Goal: Task Accomplishment & Management: Use online tool/utility

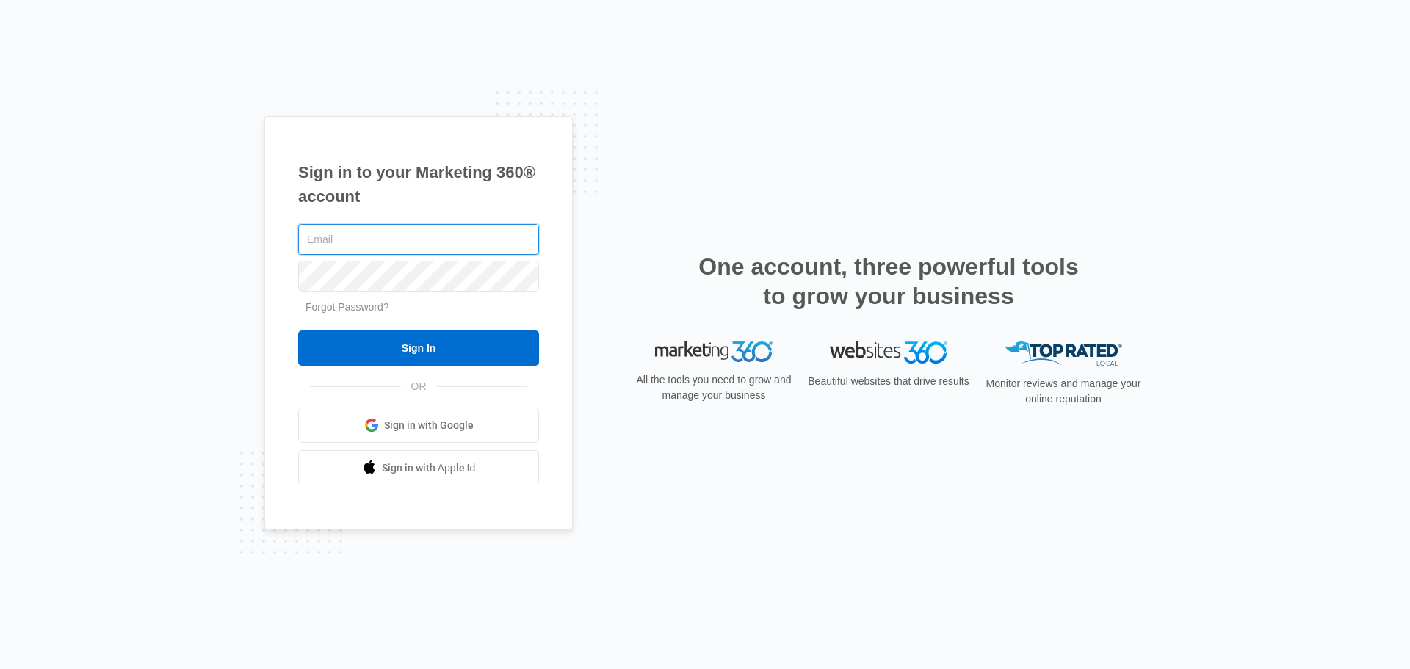
type input "[EMAIL_ADDRESS][DOMAIN_NAME]"
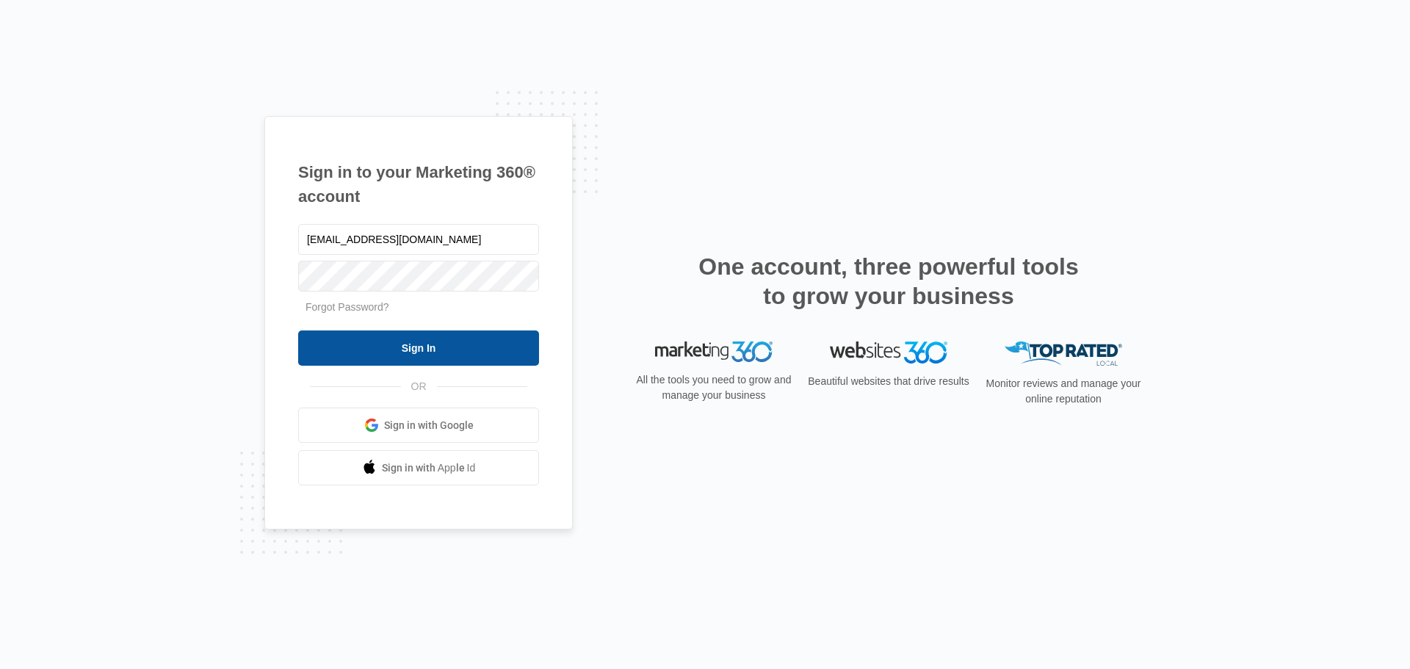
click at [422, 358] on input "Sign In" at bounding box center [418, 348] width 241 height 35
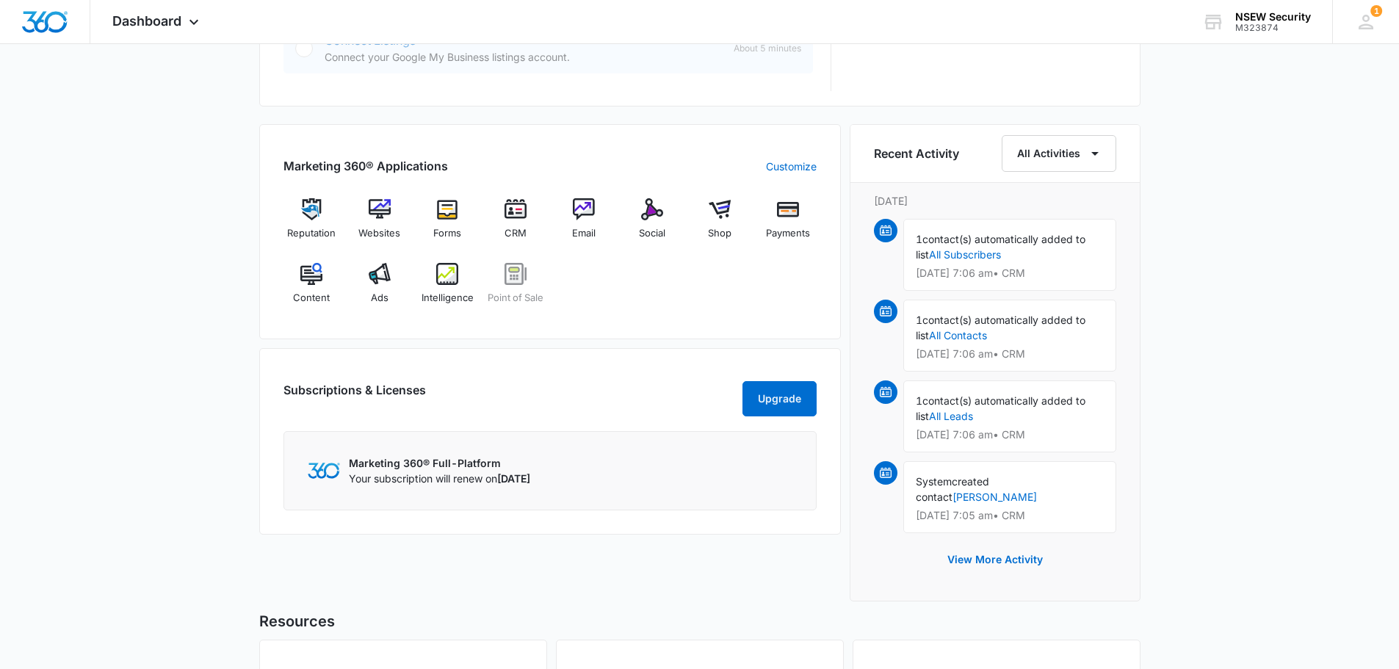
scroll to position [810, 0]
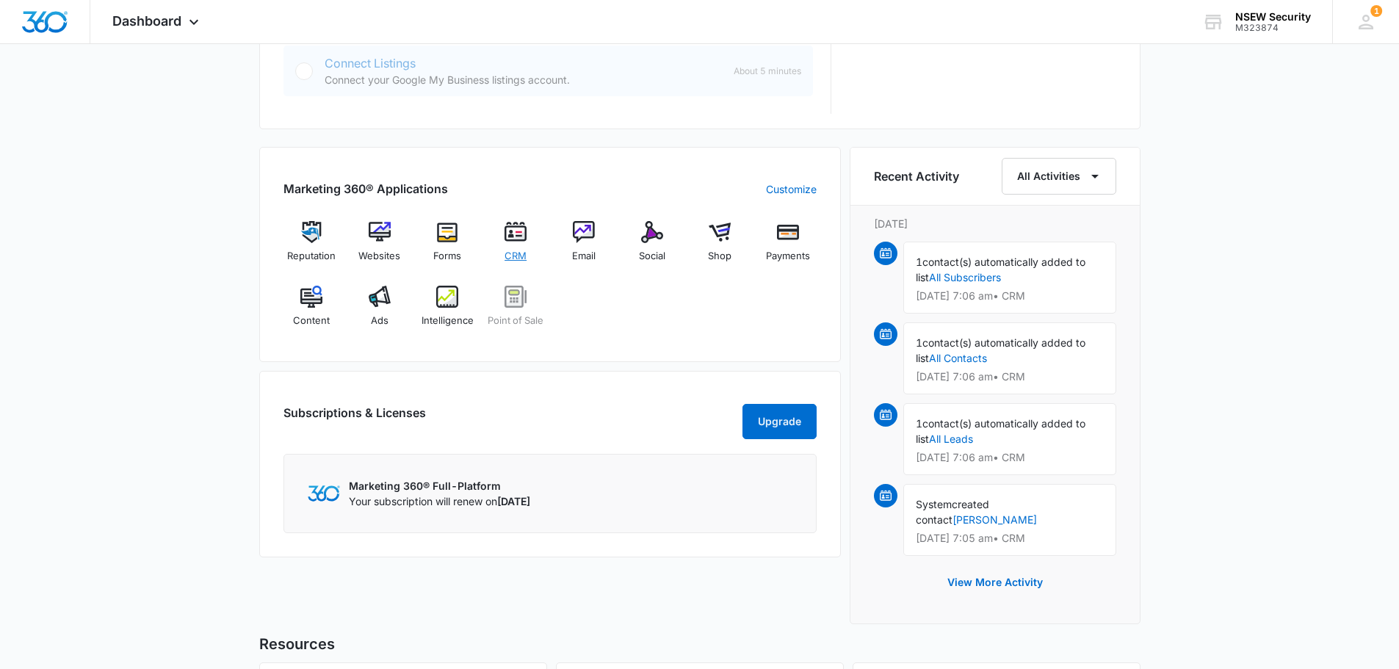
click at [509, 248] on div "CRM" at bounding box center [516, 247] width 57 height 52
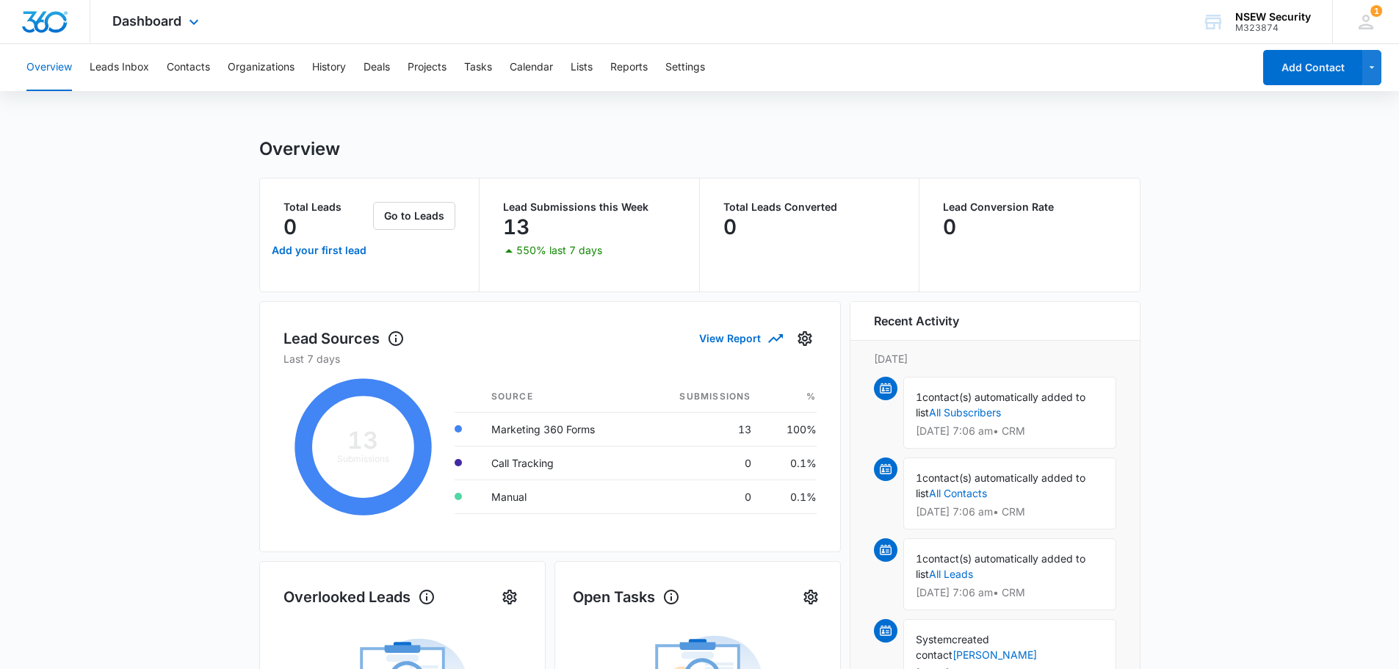
scroll to position [530, 0]
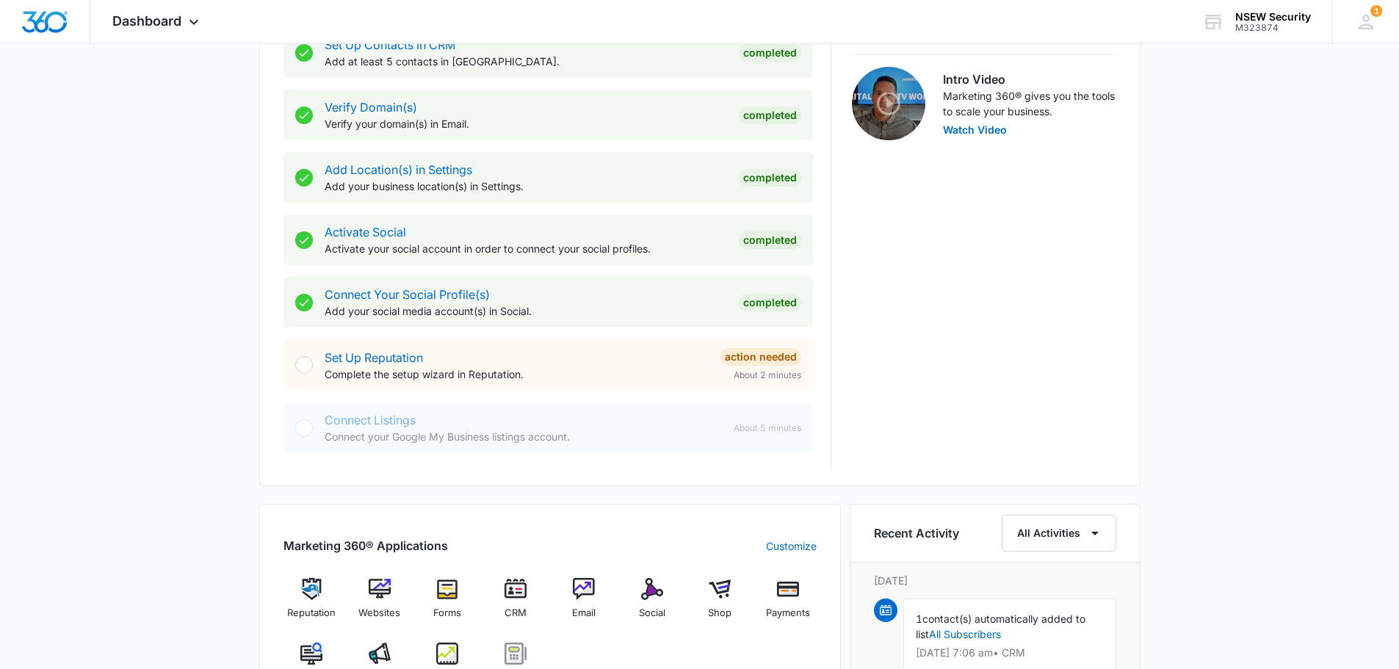
scroll to position [588, 0]
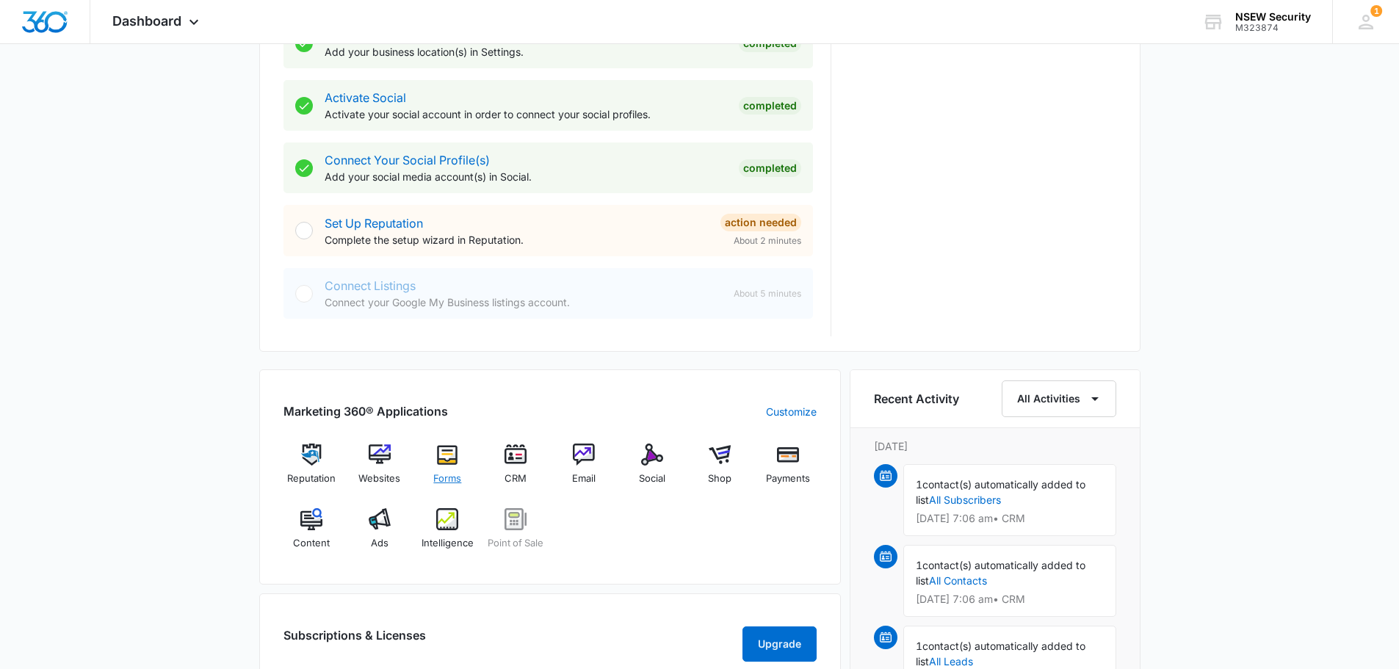
click at [446, 453] on img at bounding box center [447, 455] width 22 height 22
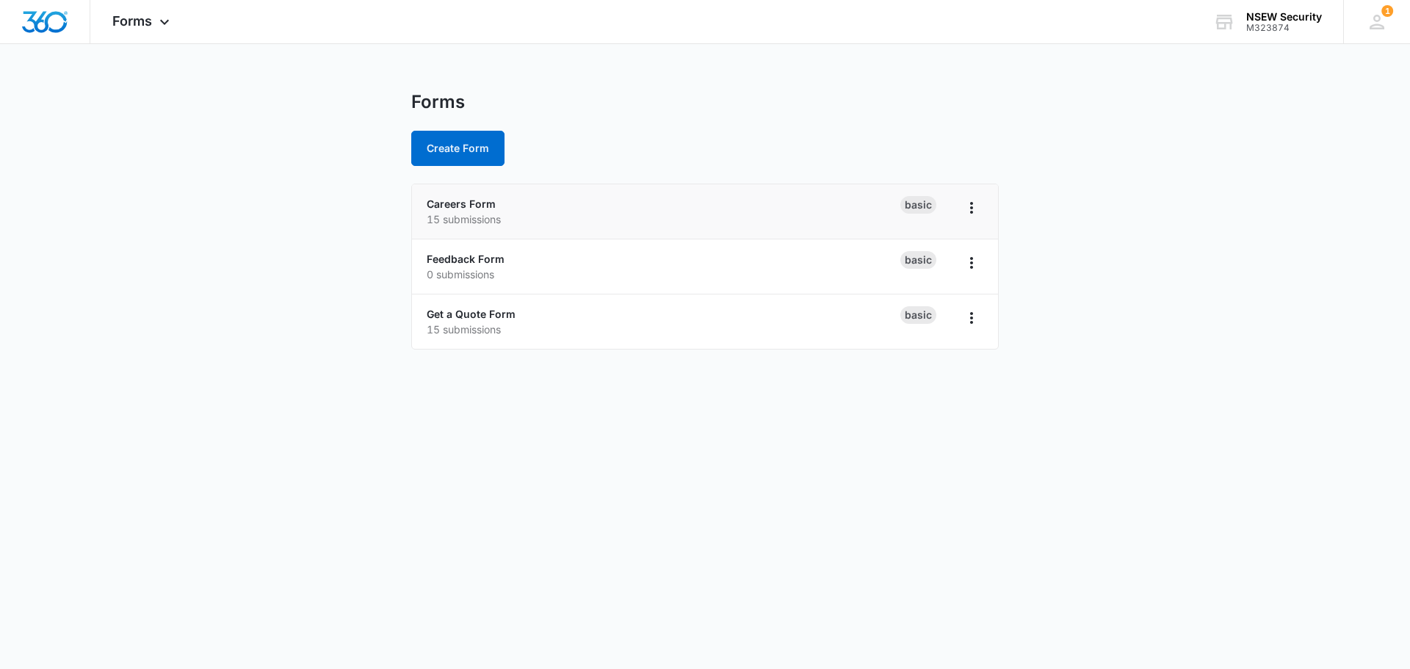
click at [593, 208] on div "Careers Form 15 submissions" at bounding box center [664, 211] width 474 height 31
click at [454, 206] on link "Careers Form" at bounding box center [461, 204] width 69 height 12
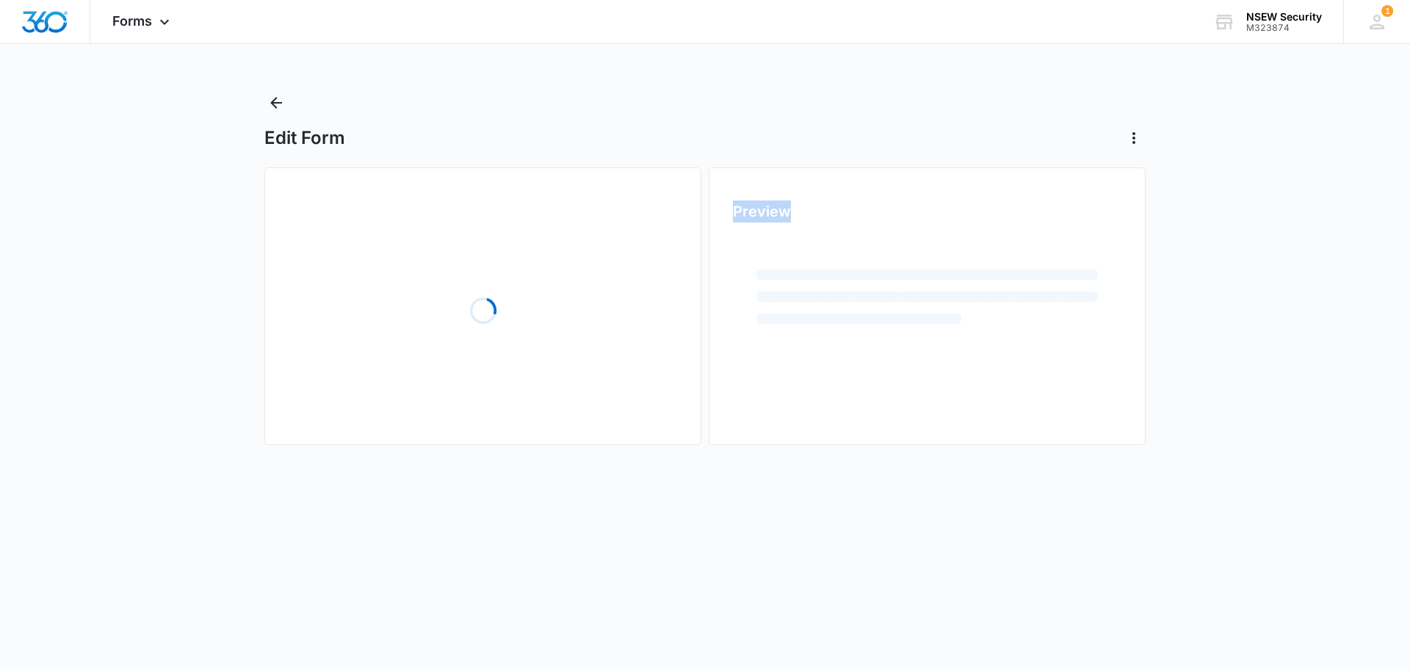
click at [454, 206] on div "Loading" at bounding box center [483, 311] width 389 height 220
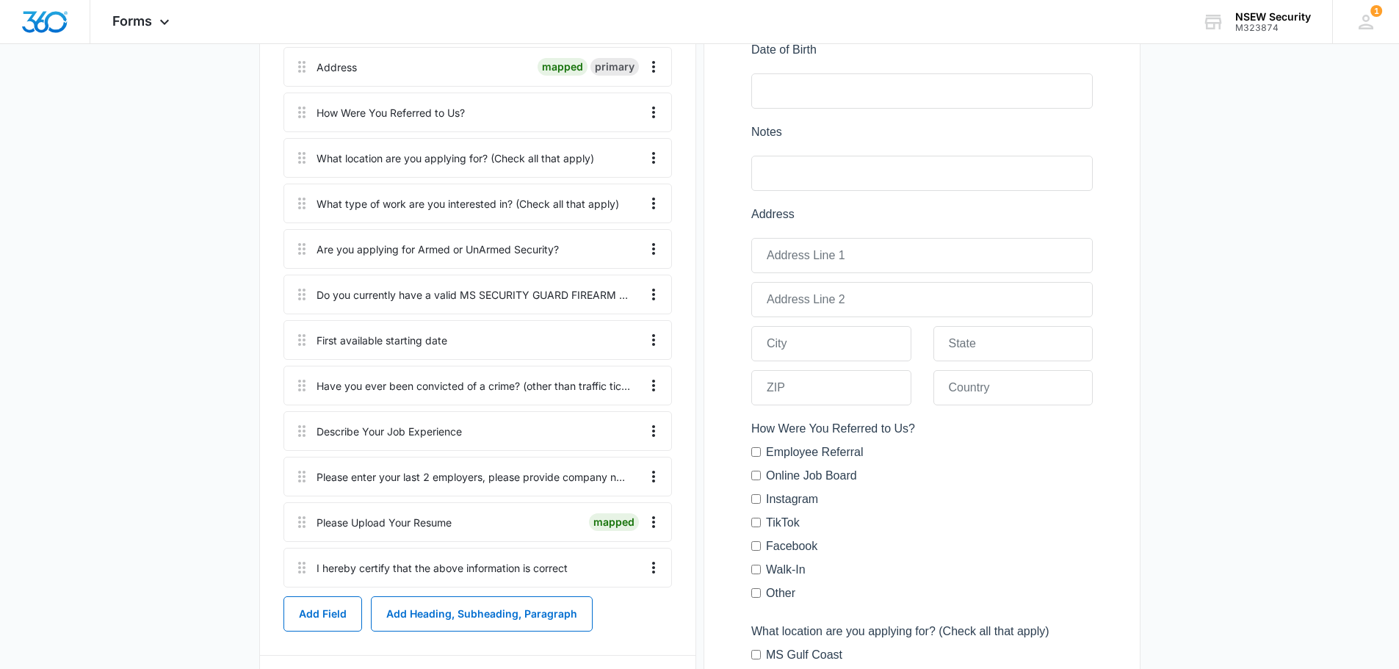
scroll to position [211, 0]
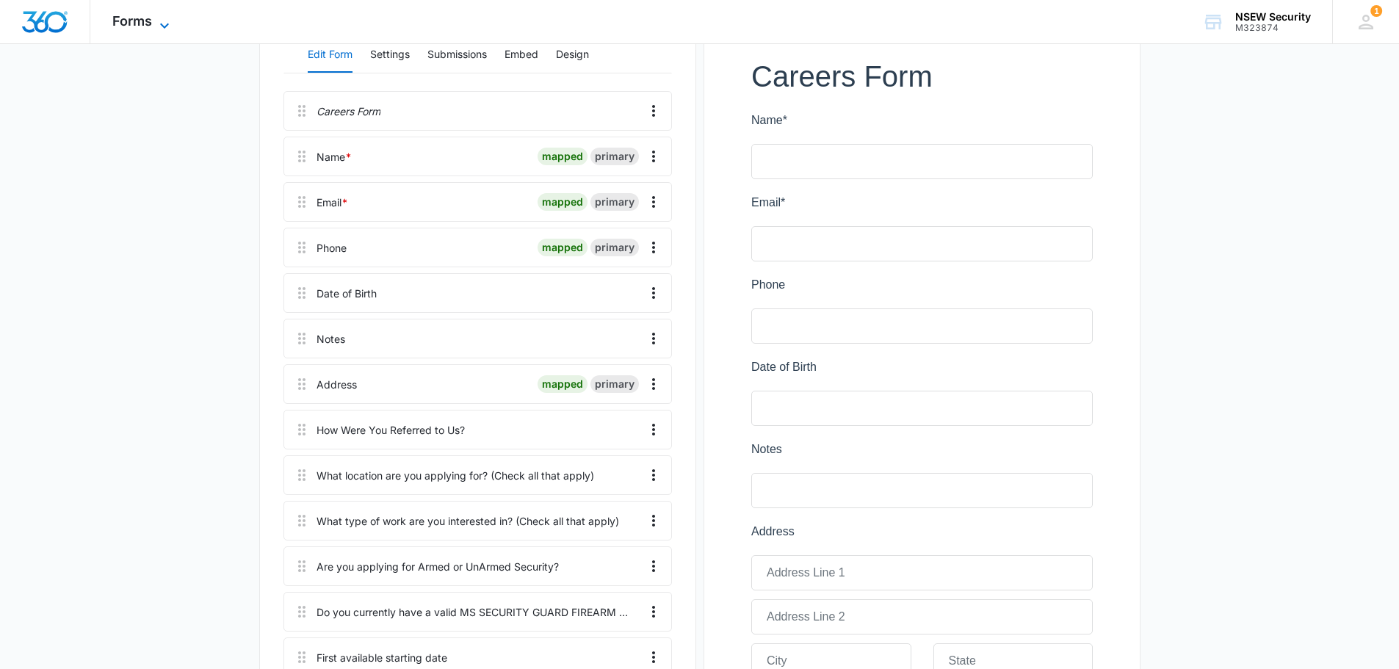
click at [151, 23] on span "Forms" at bounding box center [132, 20] width 40 height 15
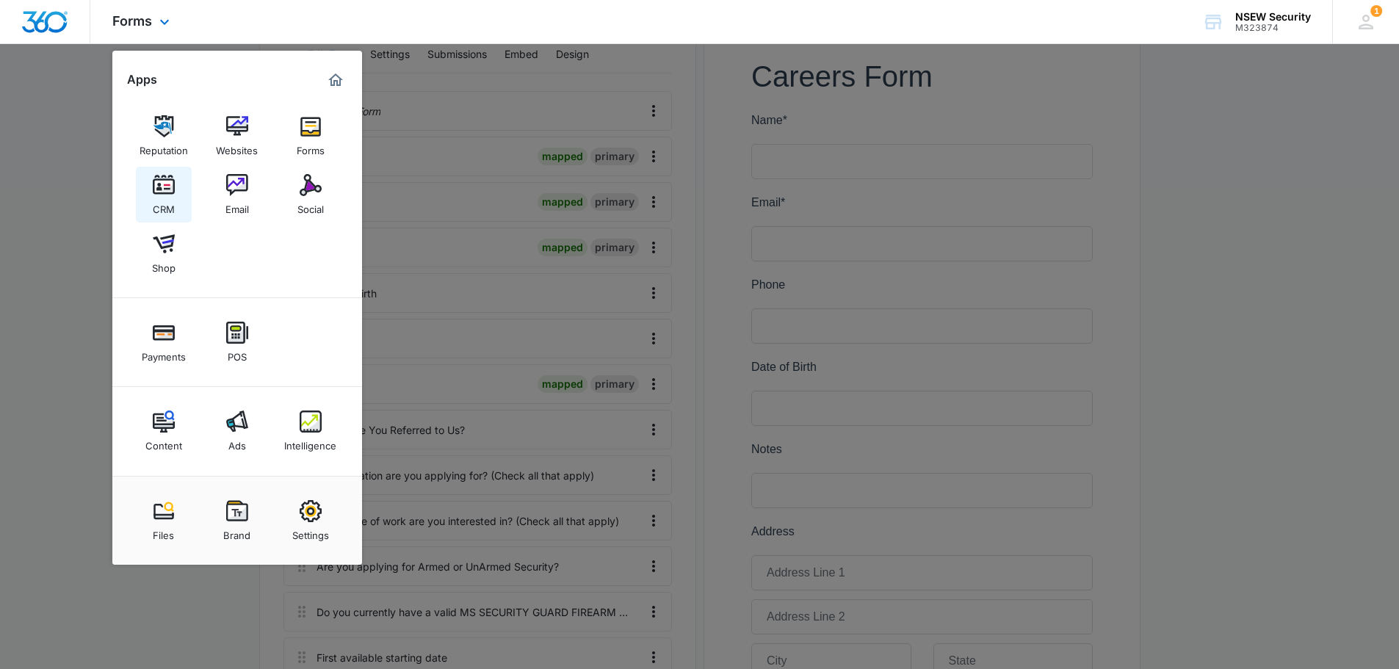
click at [170, 199] on div "CRM" at bounding box center [164, 205] width 22 height 19
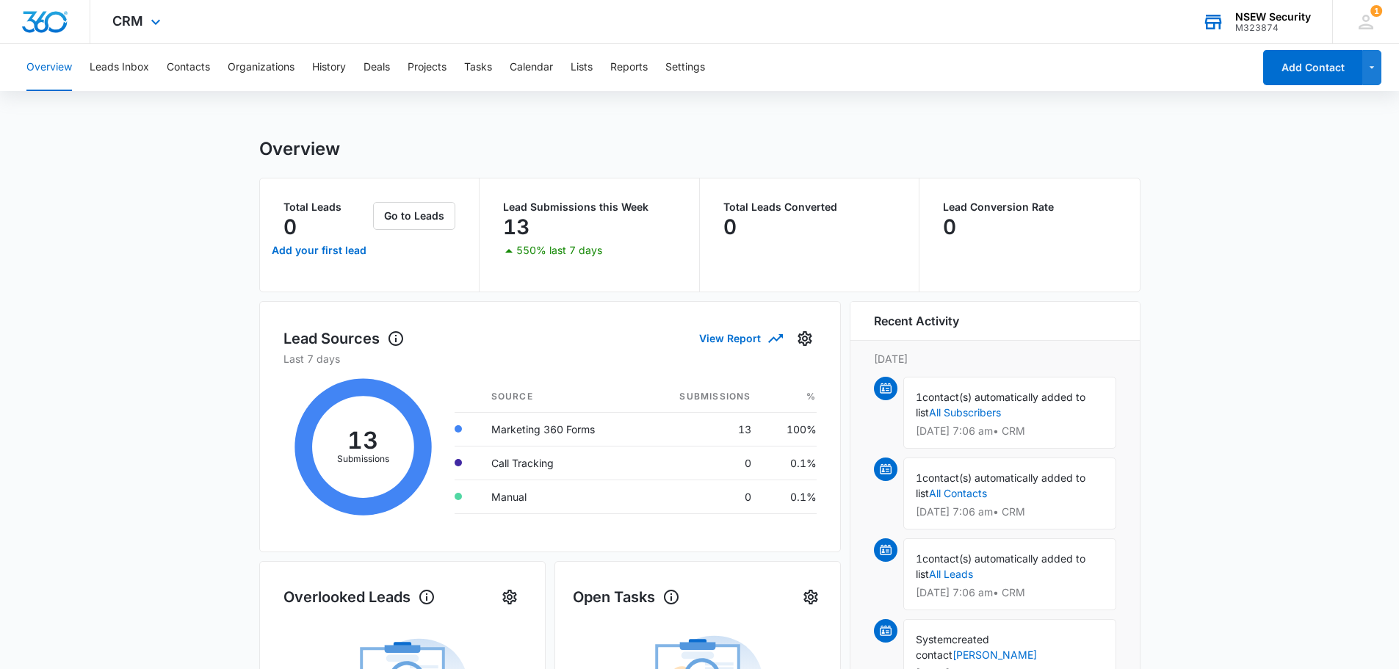
click at [1234, 18] on div "NSEW Security M323874 Your Accounts View All" at bounding box center [1256, 21] width 152 height 43
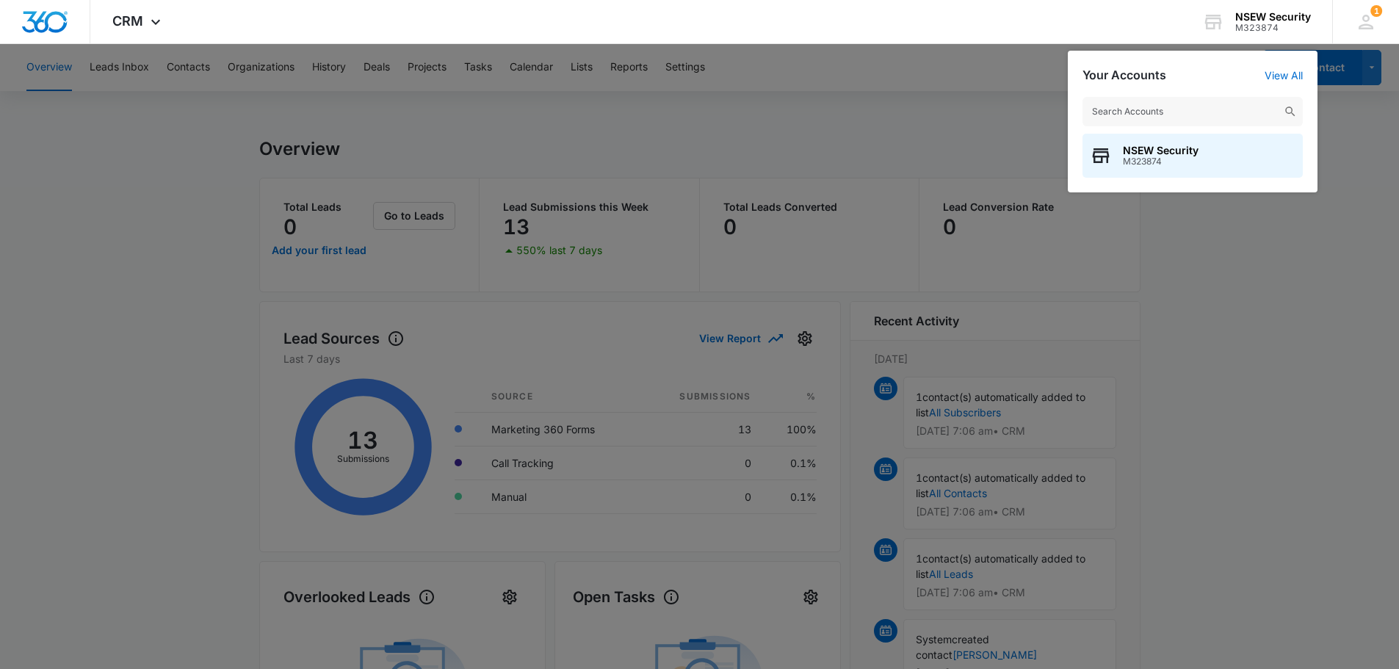
click at [108, 162] on div at bounding box center [699, 334] width 1399 height 669
